Goal: Task Accomplishment & Management: Manage account settings

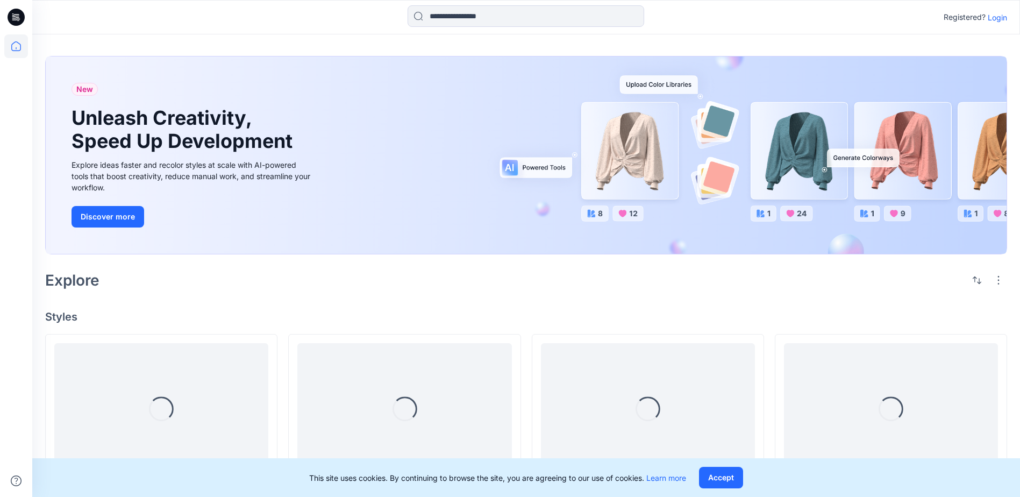
click at [1002, 18] on p "Login" at bounding box center [997, 17] width 19 height 11
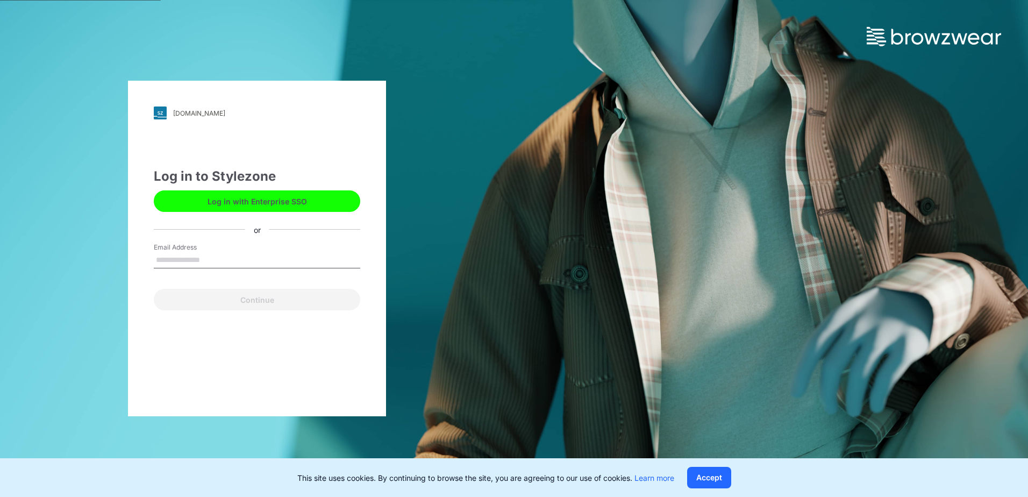
click at [193, 258] on input "Email Address" at bounding box center [257, 260] width 207 height 16
type input "**********"
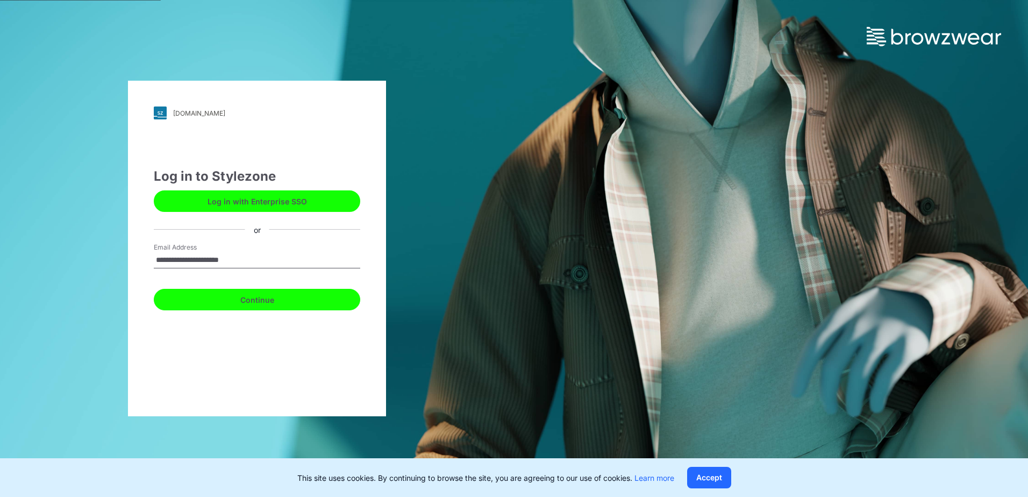
click at [267, 299] on button "Continue" at bounding box center [257, 300] width 207 height 22
